Goal: Find specific fact: Find specific fact

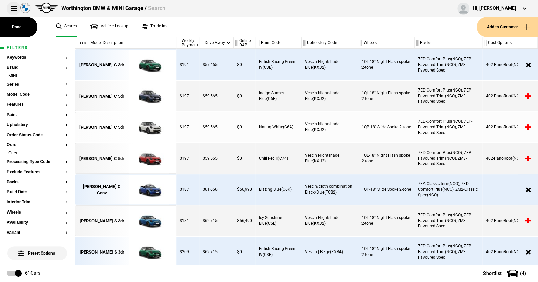
click at [12, 6] on button at bounding box center [14, 9] width 14 height 14
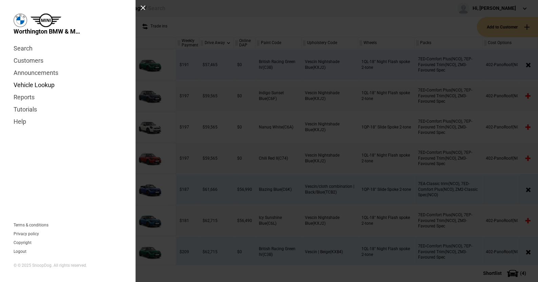
click at [37, 85] on link "Vehicle Lookup" at bounding box center [68, 85] width 108 height 12
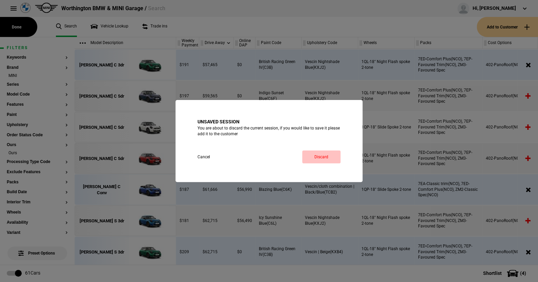
drag, startPoint x: 322, startPoint y: 156, endPoint x: 287, endPoint y: 139, distance: 38.9
click at [322, 155] on link "Discard" at bounding box center [321, 156] width 38 height 13
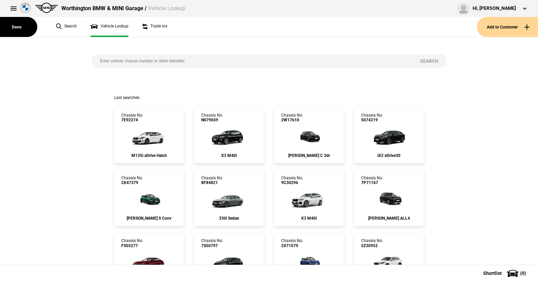
click at [97, 60] on input "search" at bounding box center [251, 61] width 320 height 14
paste input "9781961"
type input "9781961"
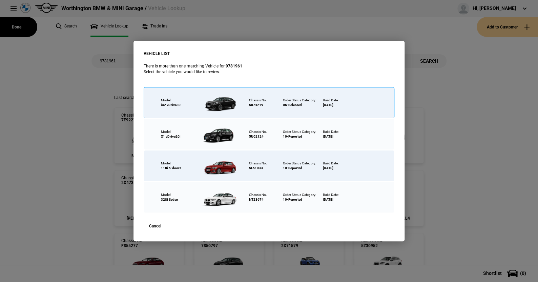
click at [223, 102] on div at bounding box center [220, 103] width 44 height 24
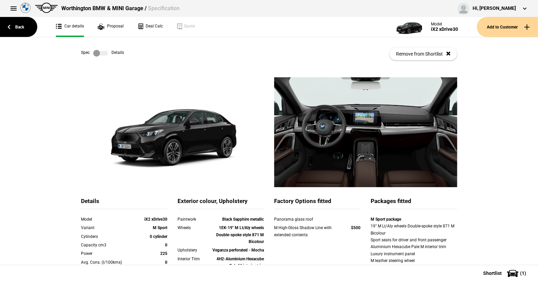
click at [103, 52] on label at bounding box center [100, 53] width 15 height 7
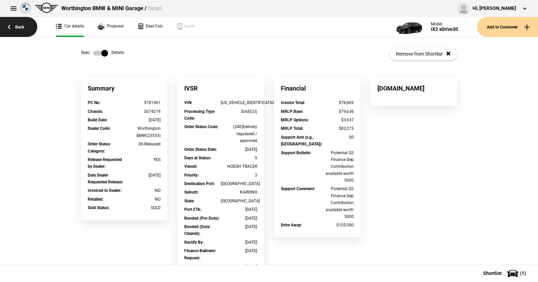
click at [19, 23] on link "Back" at bounding box center [18, 27] width 37 height 20
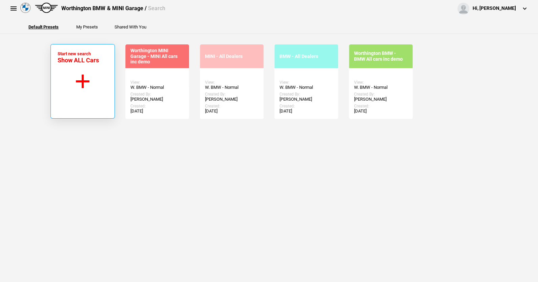
click at [81, 80] on button "Start new search Show ALL Cars" at bounding box center [82, 81] width 64 height 74
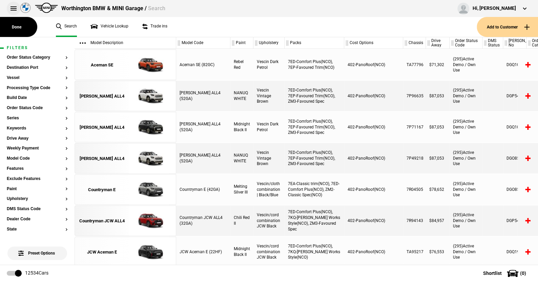
click at [14, 6] on button at bounding box center [14, 9] width 14 height 14
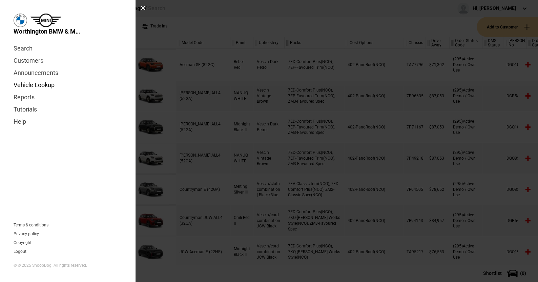
click at [35, 84] on link "Vehicle Lookup" at bounding box center [68, 85] width 108 height 12
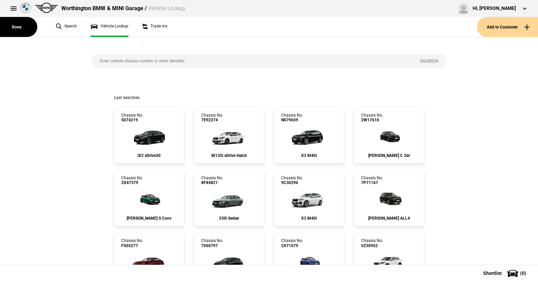
click at [97, 61] on input "search" at bounding box center [251, 61] width 320 height 14
type input "np04542"
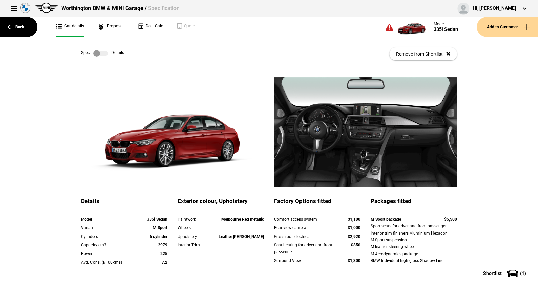
click at [104, 53] on label at bounding box center [100, 53] width 15 height 7
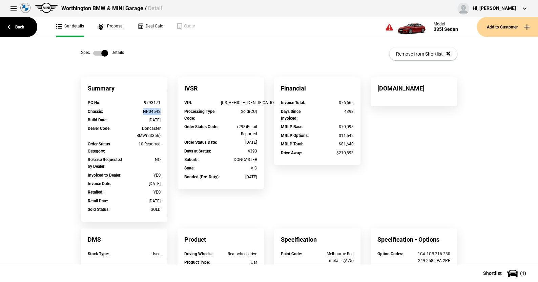
drag, startPoint x: 159, startPoint y: 111, endPoint x: 140, endPoint y: 110, distance: 19.0
click at [140, 110] on div "Chassis : NP04542" at bounding box center [124, 112] width 83 height 8
copy div "NP04542"
click at [93, 51] on label at bounding box center [100, 53] width 15 height 7
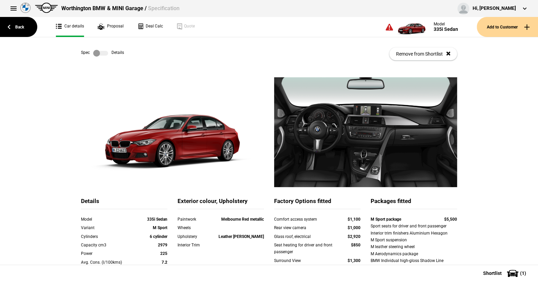
click at [105, 53] on label at bounding box center [100, 53] width 15 height 7
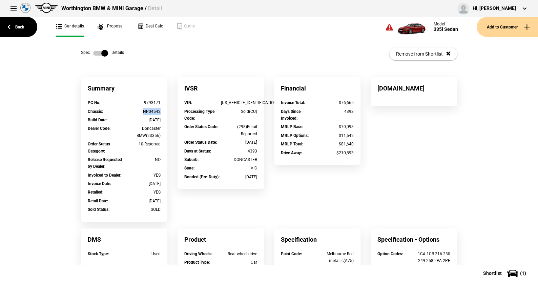
drag, startPoint x: 139, startPoint y: 112, endPoint x: 159, endPoint y: 112, distance: 20.7
click at [159, 112] on div "Chassis : NP04542" at bounding box center [124, 112] width 83 height 8
click at [59, 72] on div "Spec Details Remove from Shortlist" at bounding box center [269, 57] width 538 height 40
